Goal: Task Accomplishment & Management: Manage account settings

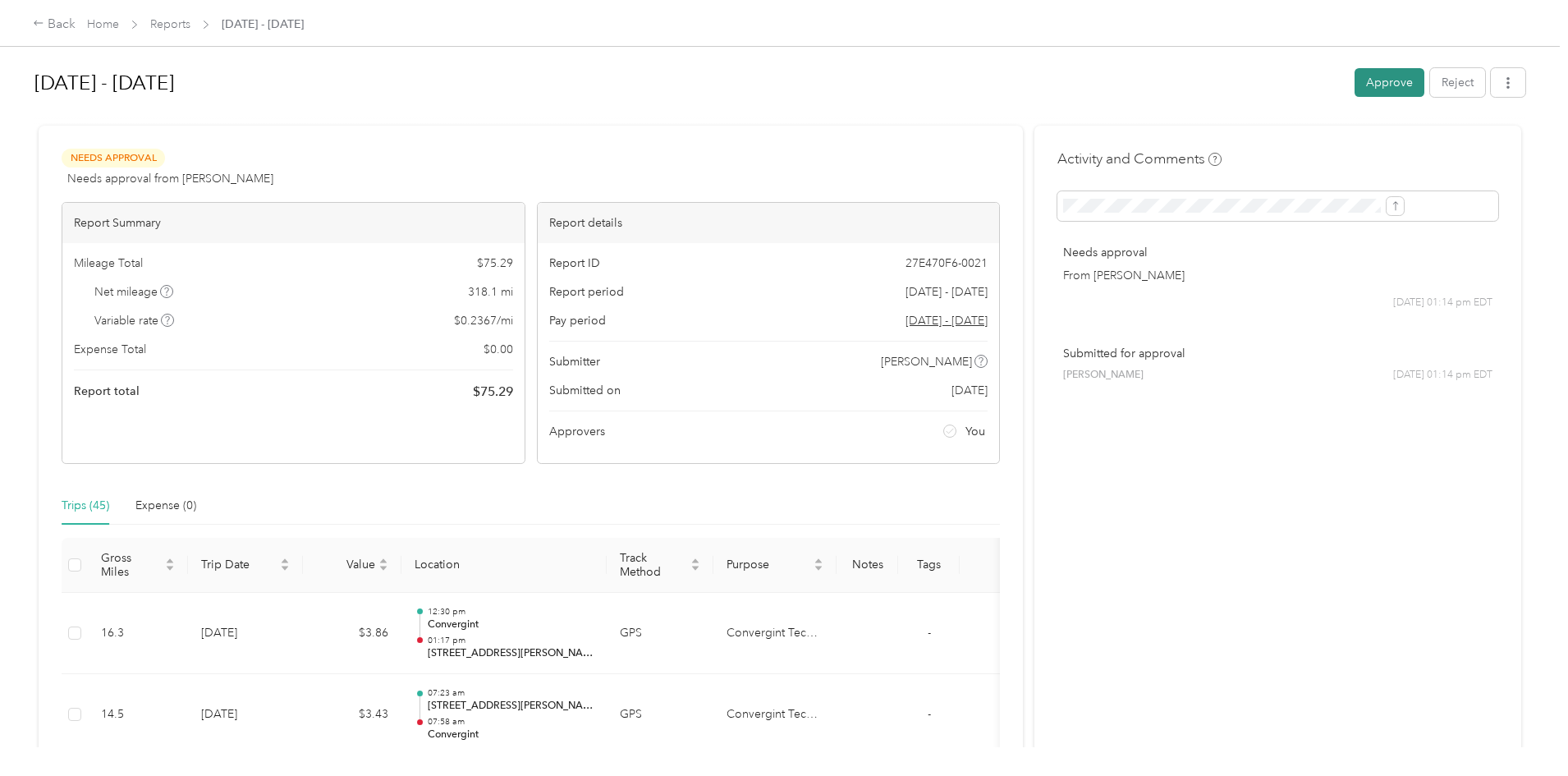
click at [1355, 80] on button "Approve" at bounding box center [1389, 82] width 70 height 28
